Goal: Information Seeking & Learning: Learn about a topic

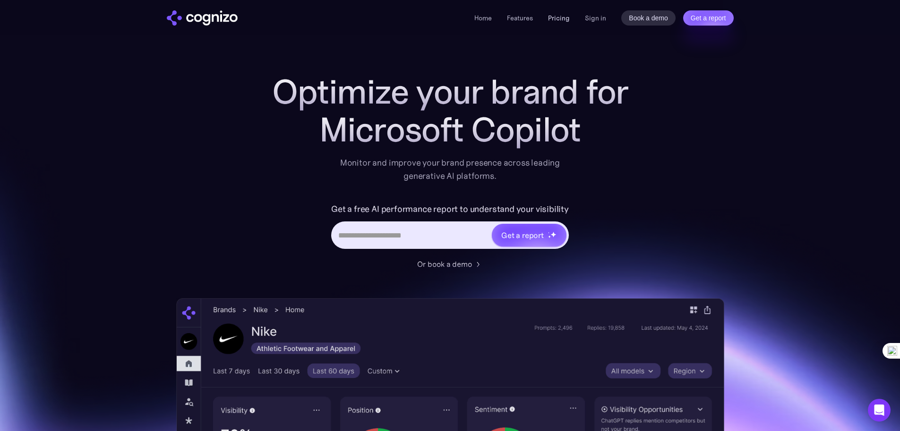
click at [567, 15] on link "Pricing" at bounding box center [559, 18] width 22 height 9
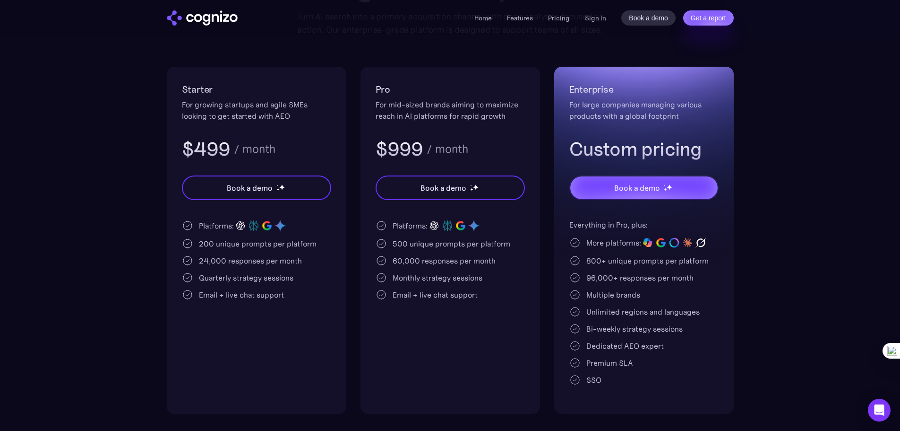
scroll to position [236, 0]
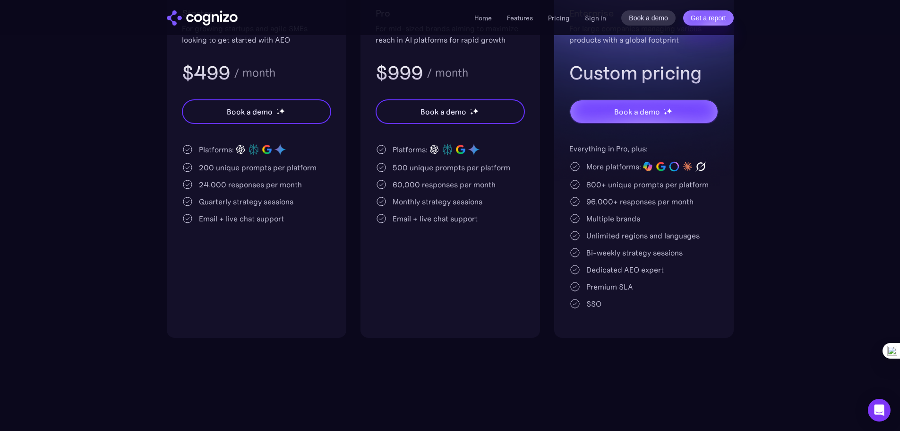
click at [261, 170] on div "200 unique prompts per platform" at bounding box center [258, 167] width 118 height 11
click at [249, 170] on div "200 unique prompts per platform" at bounding box center [258, 167] width 118 height 11
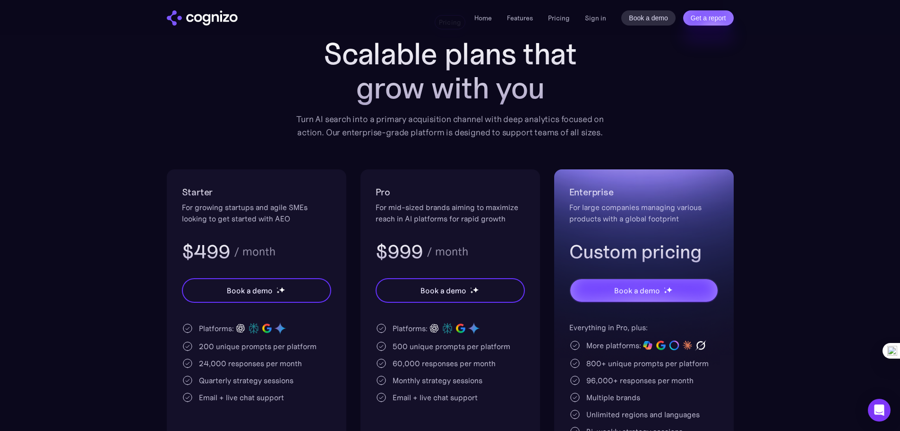
scroll to position [0, 0]
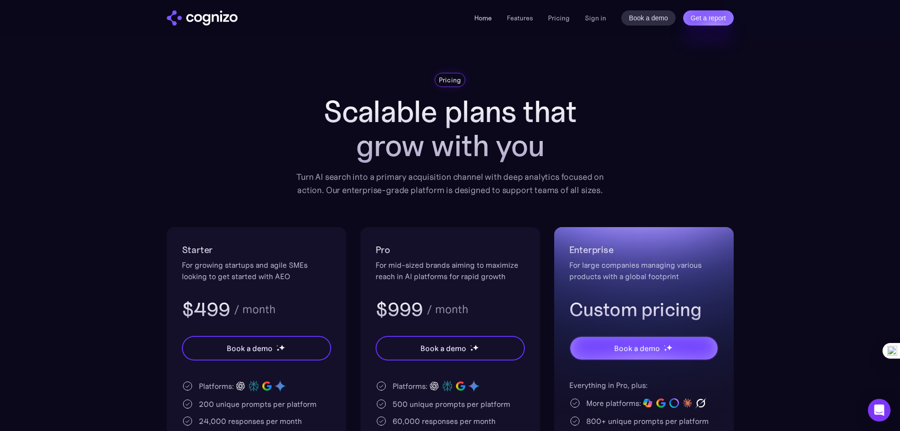
click at [482, 19] on link "Home" at bounding box center [483, 18] width 17 height 9
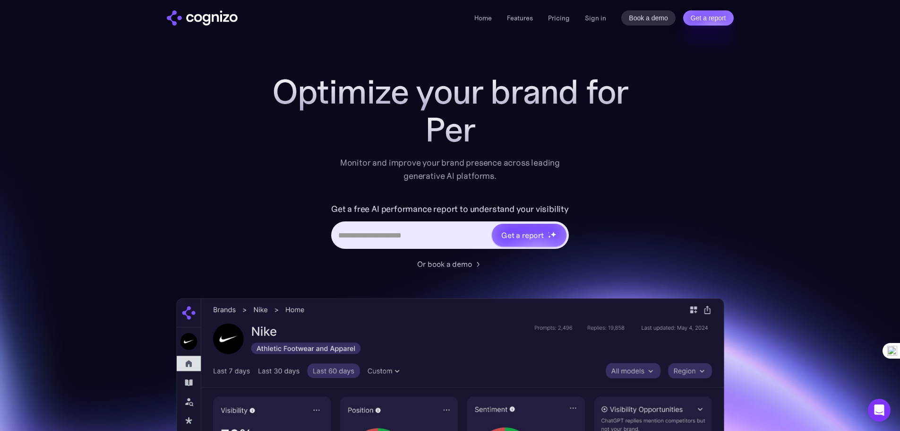
drag, startPoint x: 118, startPoint y: 302, endPoint x: 147, endPoint y: 111, distance: 193.1
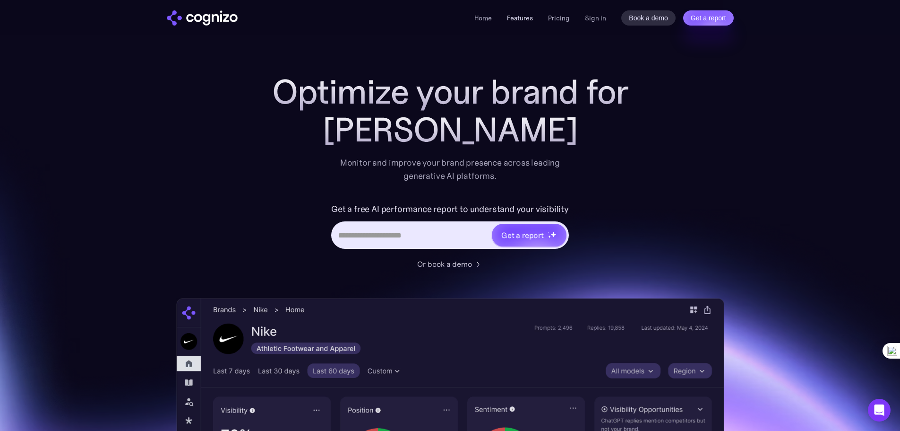
click at [530, 15] on link "Features" at bounding box center [520, 18] width 26 height 9
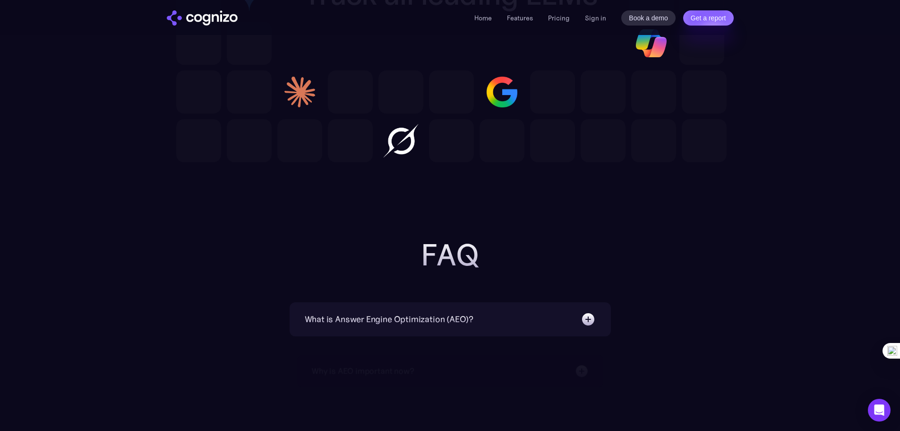
scroll to position [3245, 0]
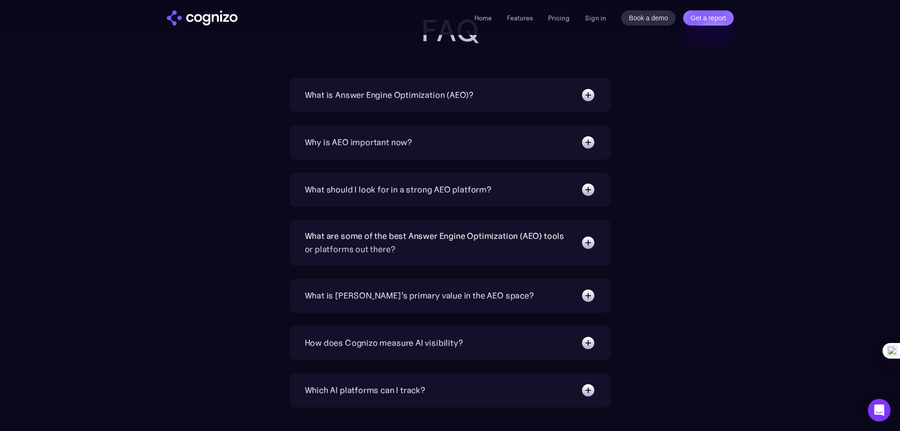
click at [203, 21] on img "home" at bounding box center [202, 17] width 71 height 15
